Goal: Complete application form: Complete application form

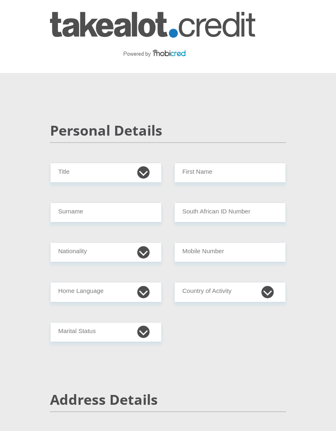
select select "Ms"
click at [200, 167] on input "First Name" at bounding box center [230, 173] width 112 height 20
type input "[PERSON_NAME]"
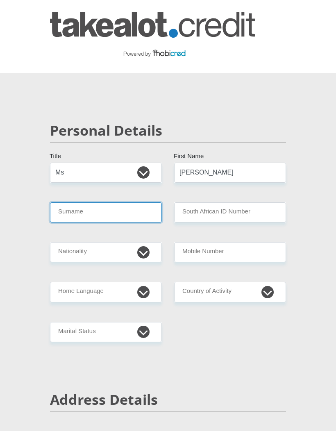
click at [82, 211] on input "Surname" at bounding box center [106, 212] width 112 height 20
click at [84, 209] on input "Surname" at bounding box center [106, 212] width 112 height 20
type input "Booyse"
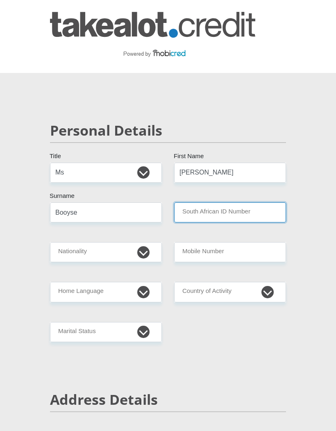
click at [200, 211] on input "South African ID Number" at bounding box center [230, 212] width 112 height 20
type input "8502240208089"
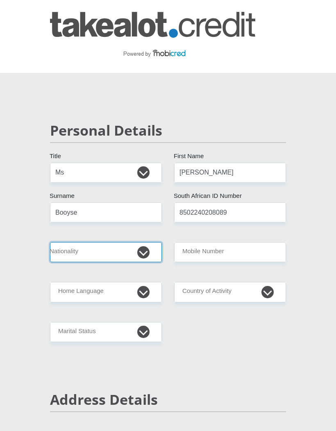
click at [149, 252] on select "[GEOGRAPHIC_DATA] [GEOGRAPHIC_DATA] [GEOGRAPHIC_DATA] [GEOGRAPHIC_DATA] [GEOGRA…" at bounding box center [106, 252] width 112 height 20
select select "ZAF"
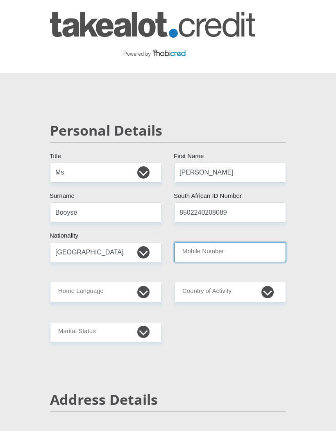
click at [197, 252] on input "Mobile Number" at bounding box center [230, 252] width 112 height 20
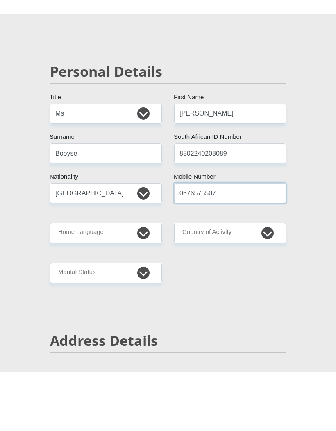
type input "0676575507"
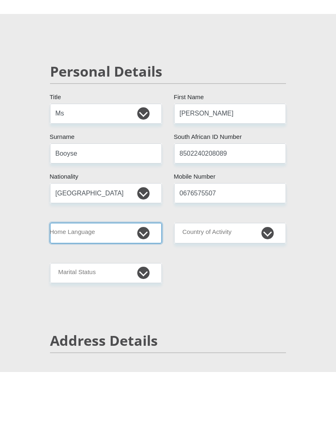
click at [146, 282] on select "Afrikaans English Sepedi South Ndebele Southern Sotho Swati Tsonga Tswana Venda…" at bounding box center [106, 292] width 112 height 20
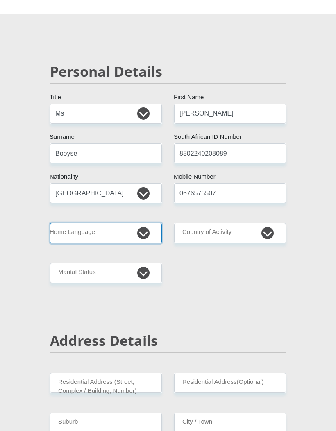
select select "afr"
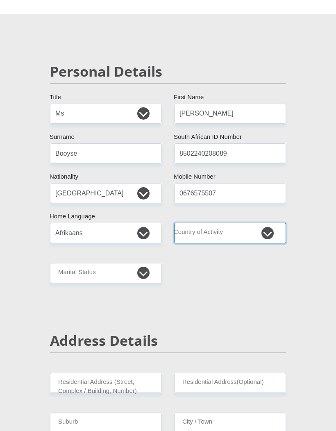
click at [215, 230] on select "[GEOGRAPHIC_DATA] [GEOGRAPHIC_DATA] [GEOGRAPHIC_DATA] [GEOGRAPHIC_DATA] [GEOGRA…" at bounding box center [230, 233] width 112 height 20
select select "ZAF"
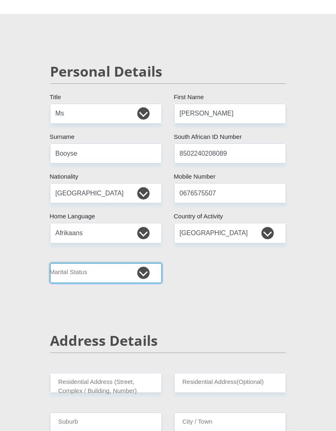
click at [152, 275] on select "Married ANC Single Divorced Widowed Married COP or Customary Law" at bounding box center [106, 273] width 112 height 20
select select "2"
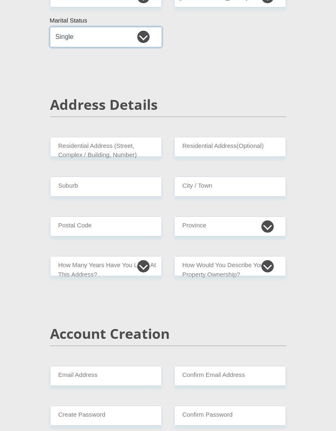
scroll to position [296, 0]
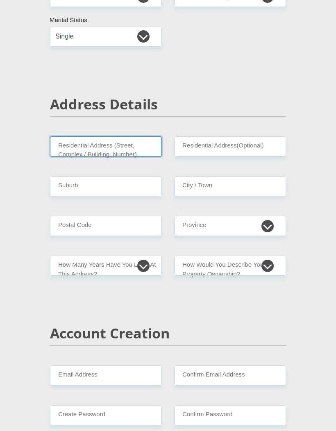
click at [98, 149] on input "Residential Address (Street, Complex / Building, Number)" at bounding box center [106, 146] width 112 height 20
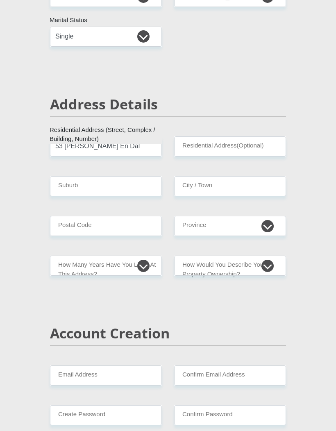
type input "53 [PERSON_NAME] En Dal"
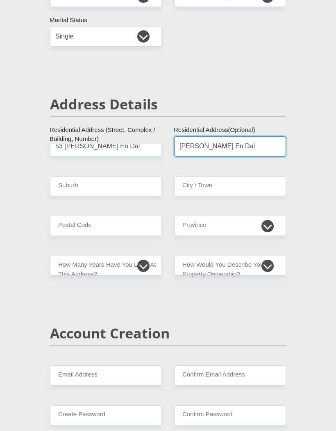
type input "[PERSON_NAME] En Dal"
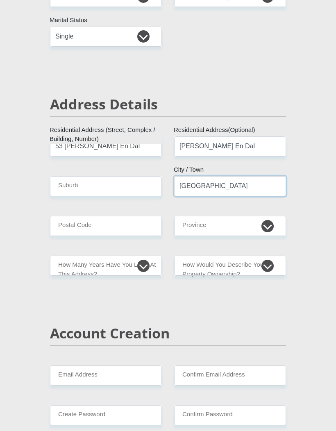
type input "[GEOGRAPHIC_DATA]"
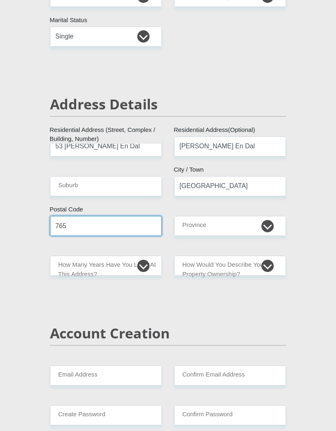
type input "7655"
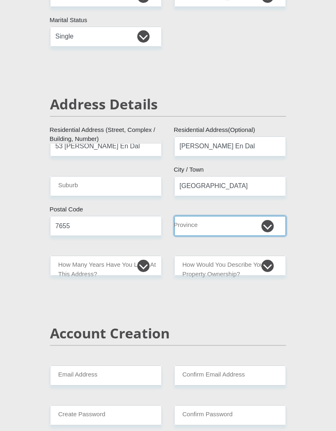
select select "Western Cape"
type input "7655"
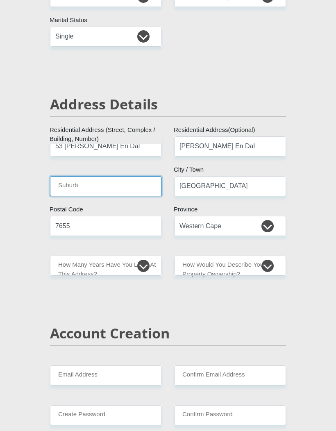
click at [69, 185] on input "Suburb" at bounding box center [106, 186] width 112 height 20
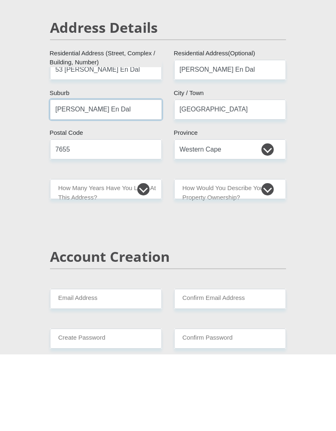
type input "[PERSON_NAME] En Dal"
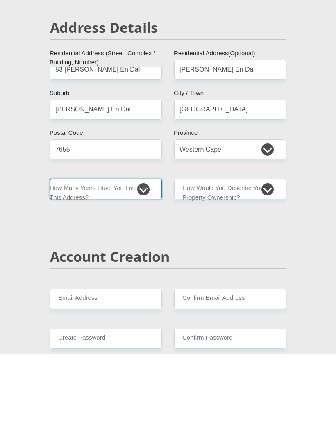
click at [148, 256] on select "less than 1 year 1-3 years 3-5 years 5+ years" at bounding box center [106, 266] width 112 height 20
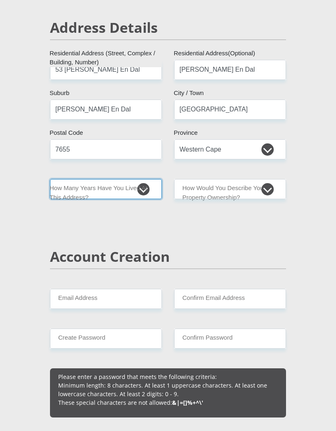
select select "5"
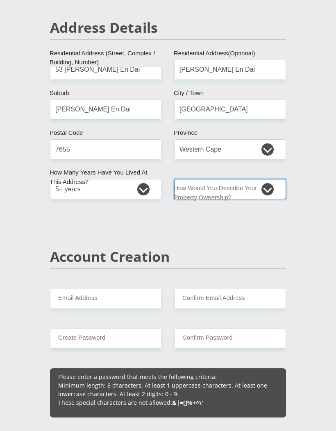
click at [207, 186] on select "Owned Rented Family Owned Company Dwelling" at bounding box center [230, 189] width 112 height 20
select select "Owned"
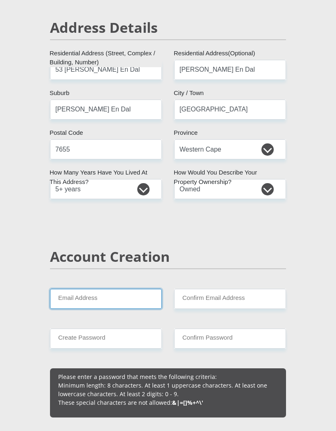
click at [82, 295] on input "Email Address" at bounding box center [106, 299] width 112 height 20
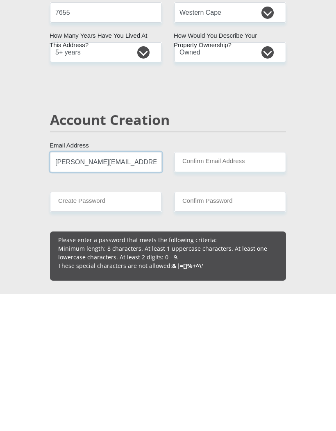
type input "[PERSON_NAME][EMAIL_ADDRESS][DOMAIN_NAME]"
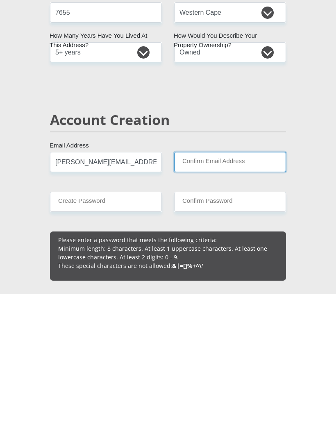
click at [196, 289] on input "Confirm Email Address" at bounding box center [230, 299] width 112 height 20
type input "[PERSON_NAME][EMAIL_ADDRESS][DOMAIN_NAME]"
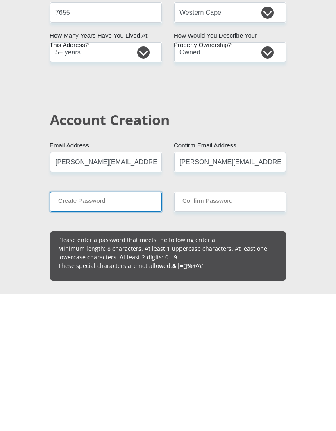
click at [105, 329] on input "Create Password" at bounding box center [106, 339] width 112 height 20
type input "Jeandre07!"
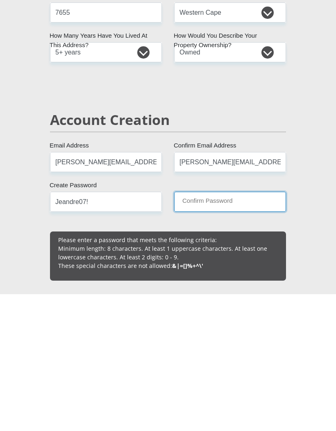
click at [198, 329] on input "Confirm Password" at bounding box center [230, 339] width 112 height 20
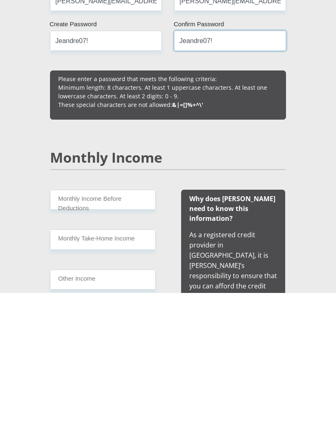
scroll to position [544, 0]
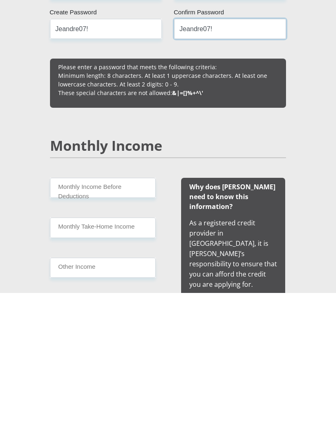
type input "Jeandre07!"
click at [85, 316] on input "Monthly Income Before Deductions" at bounding box center [103, 326] width 106 height 20
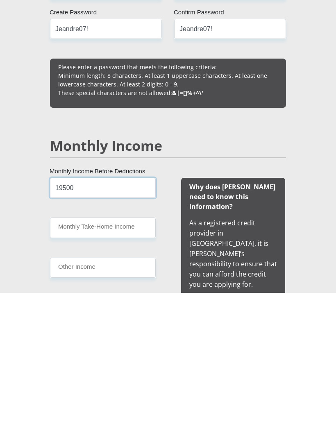
type input "19500"
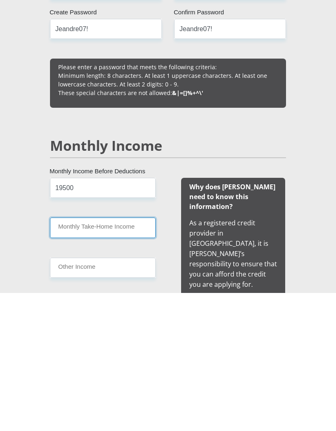
click at [98, 356] on input "Monthly Take-Home Income" at bounding box center [103, 366] width 106 height 20
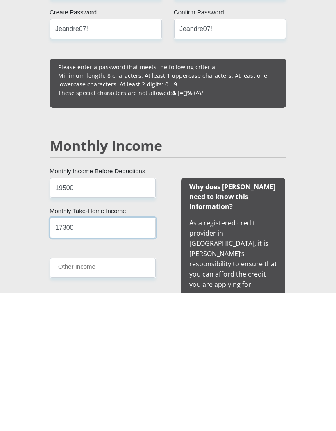
type input "17300"
click at [89, 396] on input "Other Income" at bounding box center [103, 406] width 106 height 20
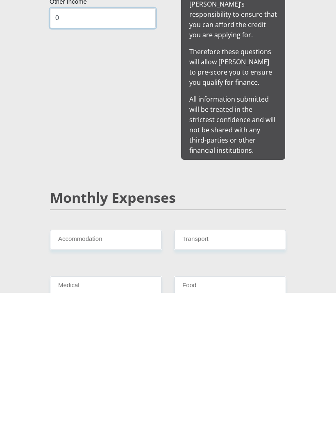
scroll to position [799, 0]
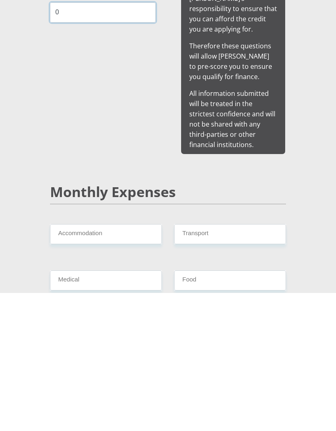
type input "0"
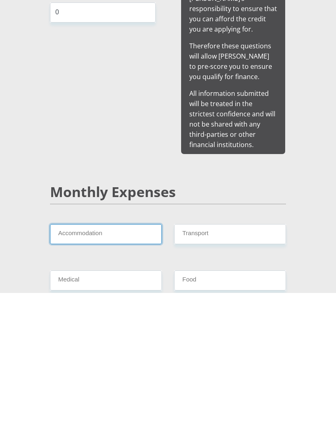
click at [84, 362] on input "Accommodation" at bounding box center [106, 372] width 112 height 20
type input "500"
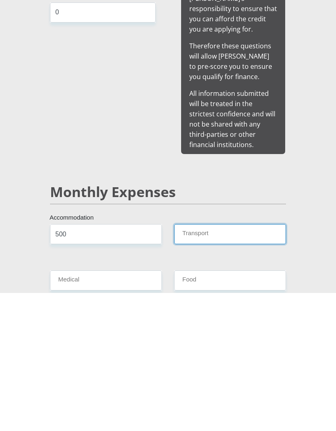
click at [197, 362] on input "Transport" at bounding box center [230, 372] width 112 height 20
type input "1000"
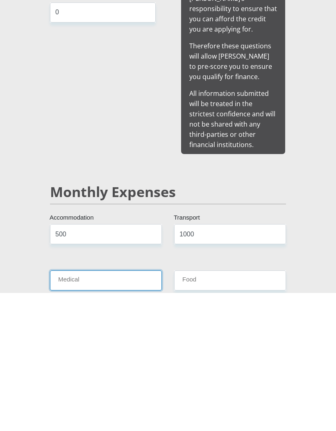
click at [90, 409] on input "Medical" at bounding box center [106, 419] width 112 height 20
type input "0"
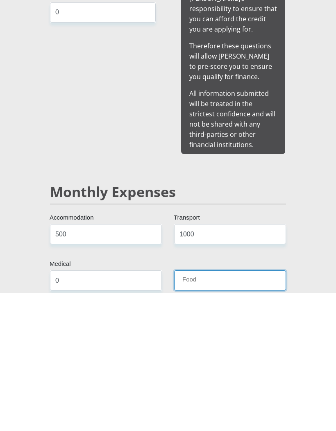
click at [196, 409] on input "Food" at bounding box center [230, 419] width 112 height 20
type input "1000"
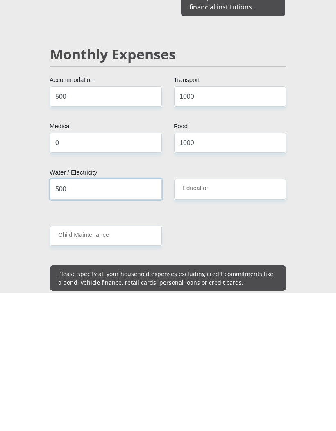
type input "500"
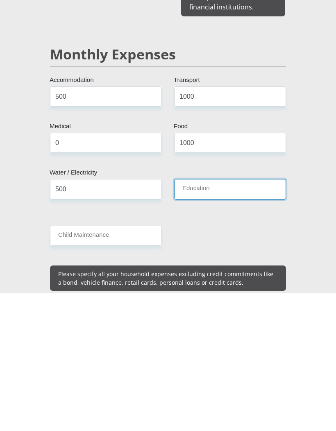
click at [198, 317] on input "Education" at bounding box center [230, 327] width 112 height 20
type input "4"
type input "4000"
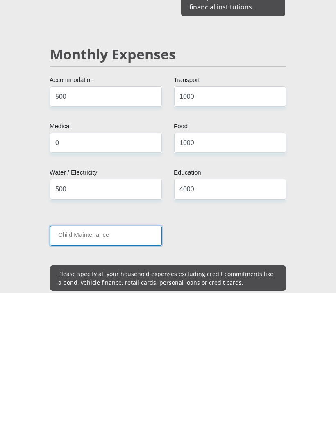
click at [83, 364] on input "Child Maintenance" at bounding box center [106, 374] width 112 height 20
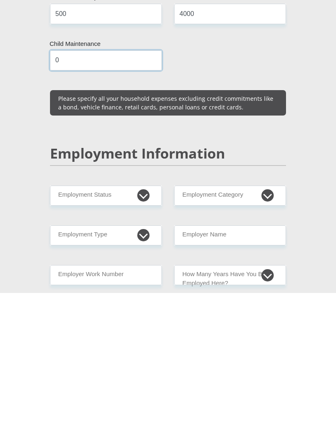
type input "0"
click at [78, 324] on select "Permanent/Full-time Part-time/Casual [DEMOGRAPHIC_DATA] Worker Self-Employed Ho…" at bounding box center [106, 334] width 112 height 20
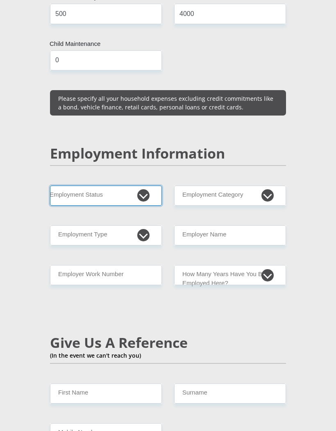
select select "1"
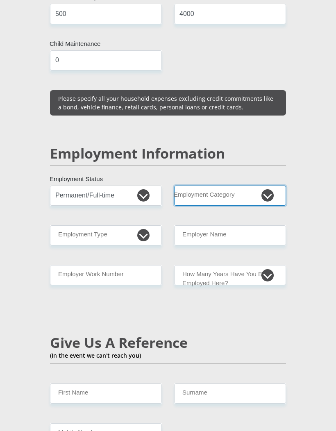
click at [201, 186] on select "AGRICULTURE ALCOHOL & TOBACCO CONSTRUCTION MATERIALS METALLURGY EQUIPMENT FOR R…" at bounding box center [230, 196] width 112 height 20
select select "17"
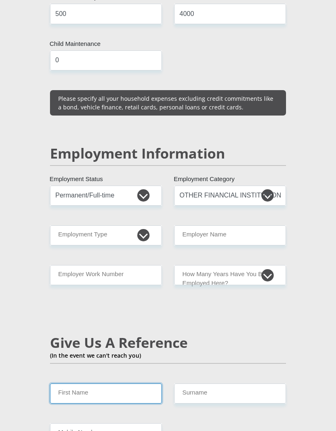
click at [94, 384] on input "First Name" at bounding box center [106, 394] width 112 height 20
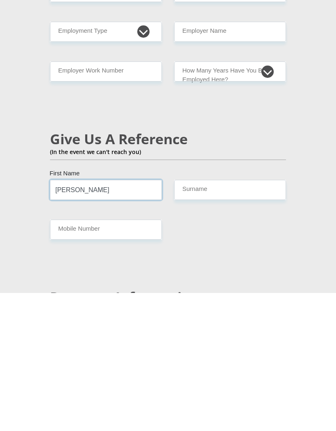
type input "[PERSON_NAME]"
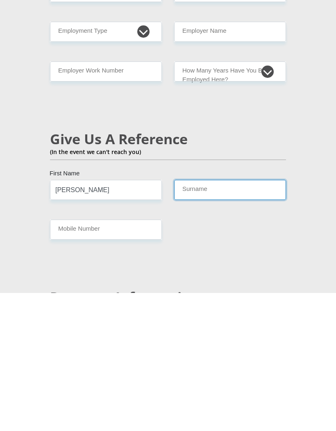
click at [213, 318] on input "Surname" at bounding box center [230, 328] width 112 height 20
type input "[PERSON_NAME]"
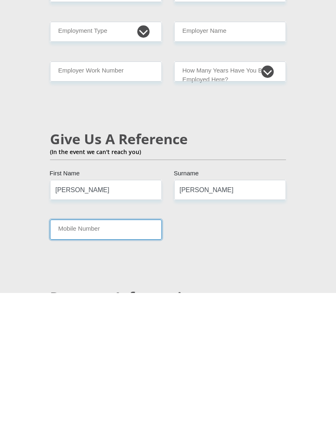
click at [87, 358] on input "Mobile Number" at bounding box center [106, 368] width 112 height 20
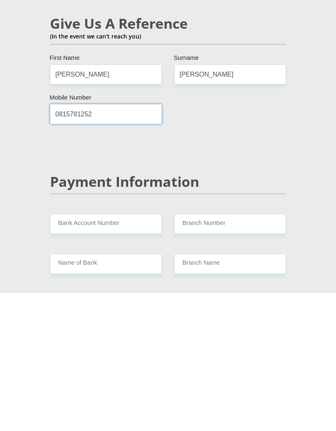
scroll to position [1439, 0]
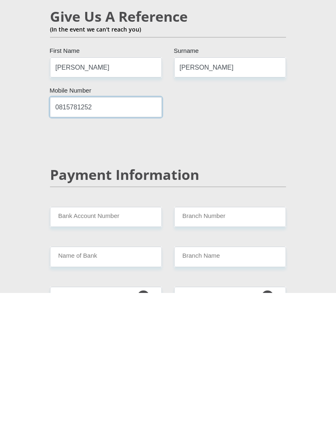
type input "0815781252"
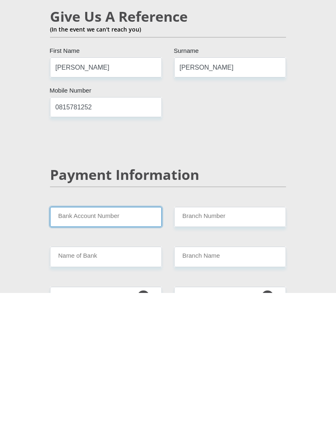
click at [77, 345] on input "Bank Account Number" at bounding box center [106, 355] width 112 height 20
type input "1195967927"
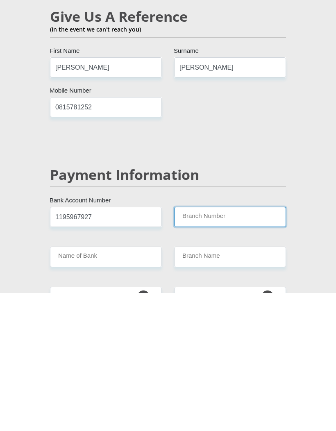
click at [201, 345] on input "Branch Number" at bounding box center [230, 355] width 112 height 20
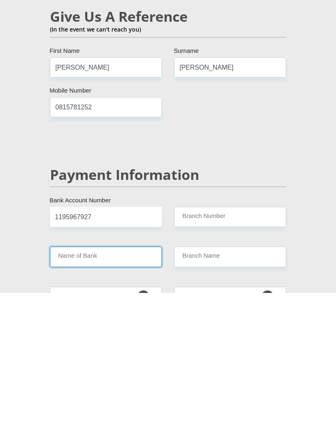
click at [86, 385] on input "Name of Bank" at bounding box center [106, 395] width 112 height 20
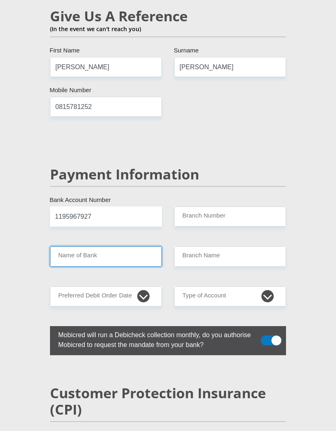
click at [69, 246] on input "Name of Bank" at bounding box center [106, 256] width 112 height 20
click at [85, 246] on input "Name of Bank" at bounding box center [106, 256] width 112 height 20
click at [83, 246] on input "Name of Bank" at bounding box center [106, 256] width 112 height 20
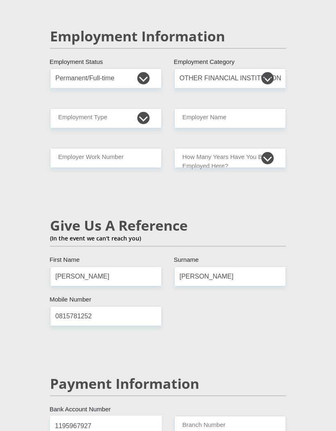
scroll to position [1589, 0]
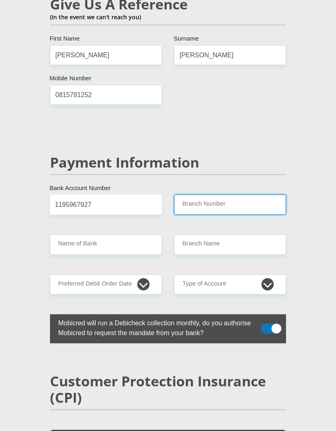
click at [202, 195] on input "Branch Number" at bounding box center [230, 205] width 112 height 20
type input "154805"
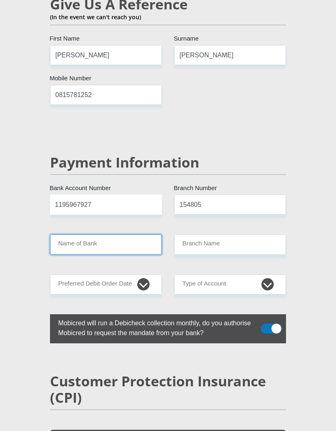
click at [98, 234] on input "Name of Bank" at bounding box center [106, 244] width 112 height 20
type input "NEDBANK"
type input "PAARL MALL"
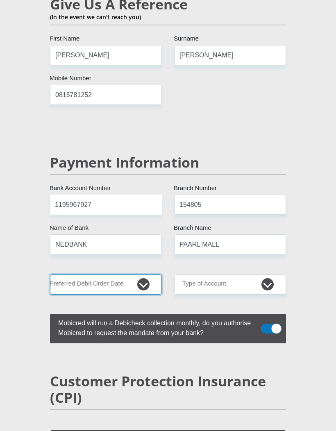
click at [138, 275] on select "1st 2nd 3rd 4th 5th 7th 18th 19th 20th 21st 22nd 23rd 24th 25th 26th 27th 28th …" at bounding box center [106, 285] width 112 height 20
select select "25"
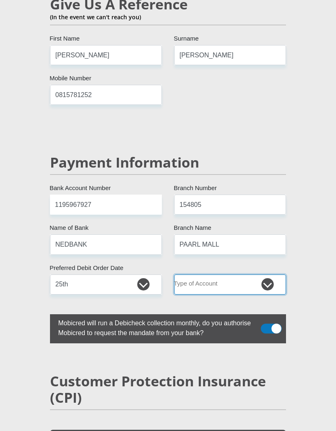
click at [189, 275] on select "Cheque Savings" at bounding box center [230, 285] width 112 height 20
click at [266, 275] on select "Cheque Savings" at bounding box center [230, 285] width 112 height 20
select select "CUR"
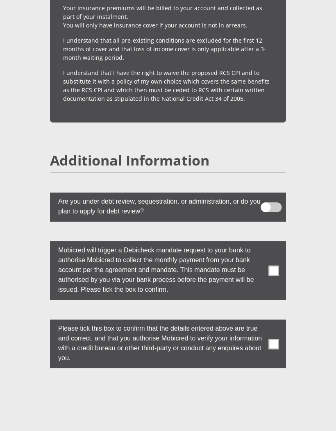
scroll to position [2375, 0]
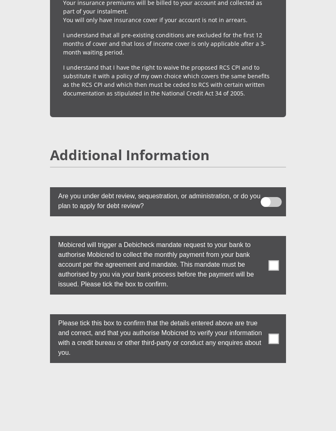
click at [278, 260] on span at bounding box center [274, 265] width 10 height 10
click at [266, 238] on input "checkbox" at bounding box center [266, 238] width 0 height 0
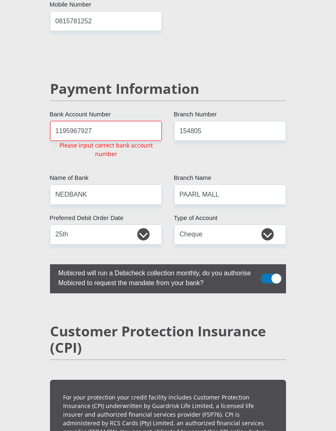
scroll to position [1652, 0]
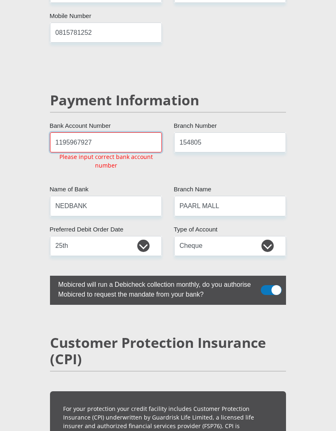
click at [111, 132] on input "1195967927" at bounding box center [106, 142] width 112 height 20
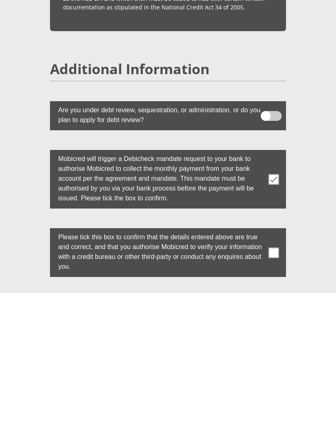
scroll to position [2347, 0]
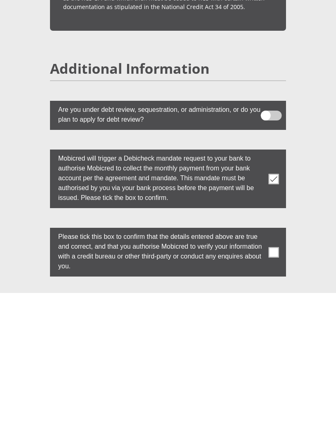
type input "1195967926"
click at [269, 366] on label at bounding box center [168, 390] width 236 height 49
click at [266, 368] on input "checkbox" at bounding box center [266, 368] width 0 height 0
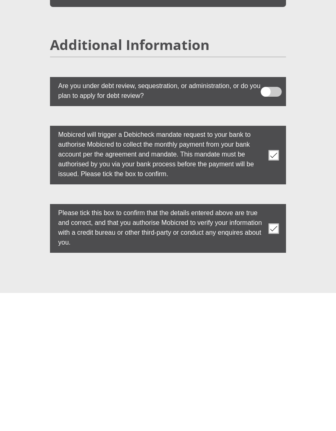
scroll to position [2485, 0]
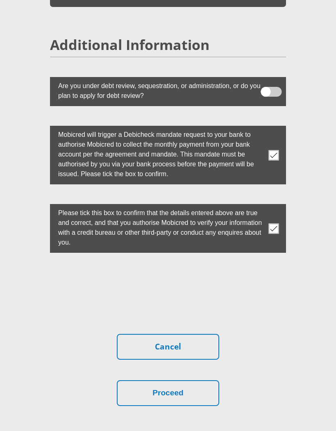
click at [143, 380] on button "Proceed" at bounding box center [168, 393] width 102 height 26
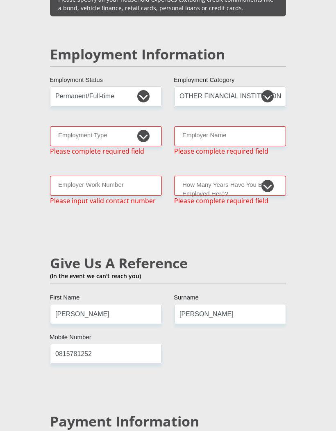
scroll to position [1344, 0]
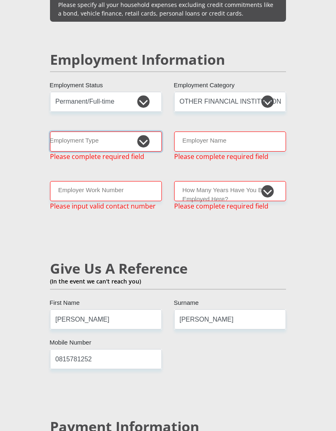
click at [145, 132] on select "College/Lecturer Craft Seller Creative Driver Executive Farmer Forces - Non Com…" at bounding box center [106, 142] width 112 height 20
select select "Office Staff/Clerk"
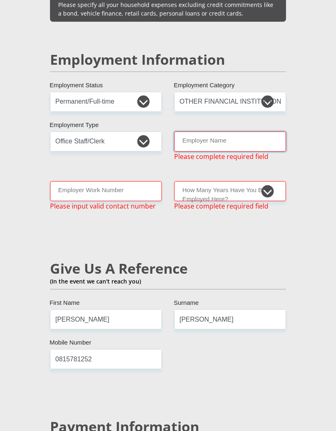
click at [191, 132] on input "Employer Name" at bounding box center [230, 142] width 112 height 20
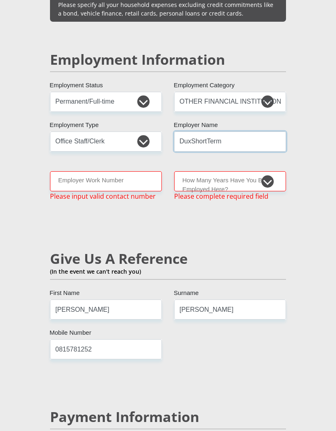
type input "DuxShortTerm"
click at [82, 171] on input "Employer Work Number" at bounding box center [106, 181] width 112 height 20
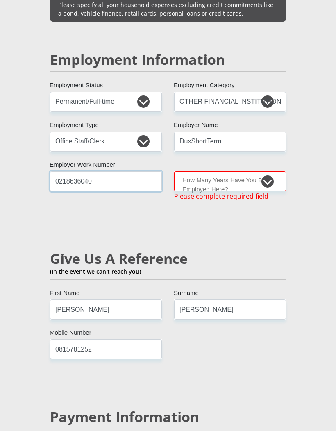
type input "0218636040"
click at [214, 171] on select "less than 1 year 1-3 years 3-5 years 5+ years" at bounding box center [230, 181] width 112 height 20
select select "24"
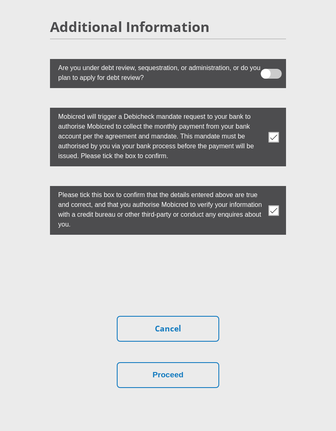
click at [143, 362] on button "Proceed" at bounding box center [168, 375] width 102 height 26
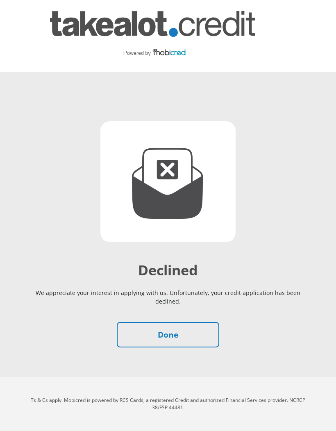
scroll to position [29, 0]
click at [196, 322] on link "Done" at bounding box center [168, 335] width 102 height 26
